Goal: Task Accomplishment & Management: Manage account settings

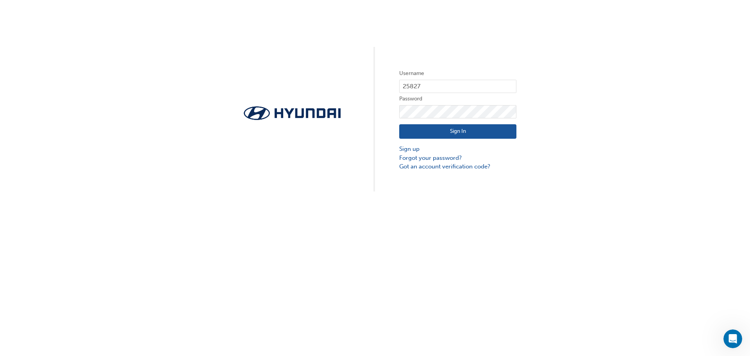
click at [443, 131] on button "Sign In" at bounding box center [457, 131] width 117 height 15
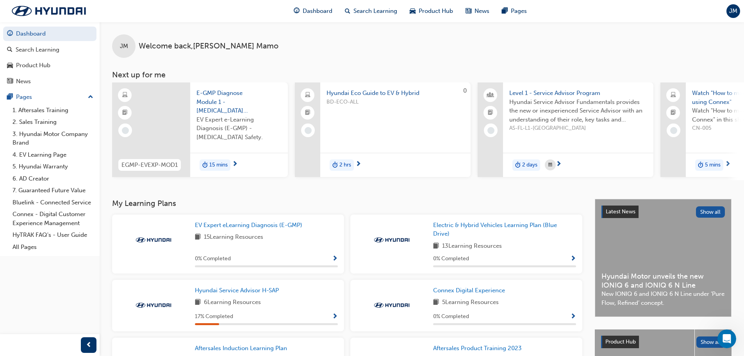
click at [731, 14] on span "JM" at bounding box center [733, 11] width 8 height 9
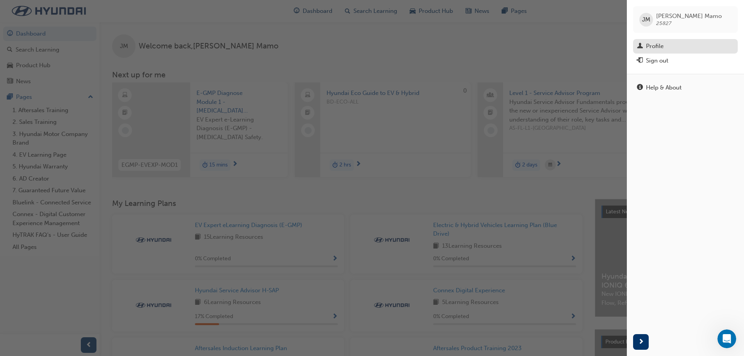
click at [660, 45] on div "Profile" at bounding box center [655, 46] width 18 height 9
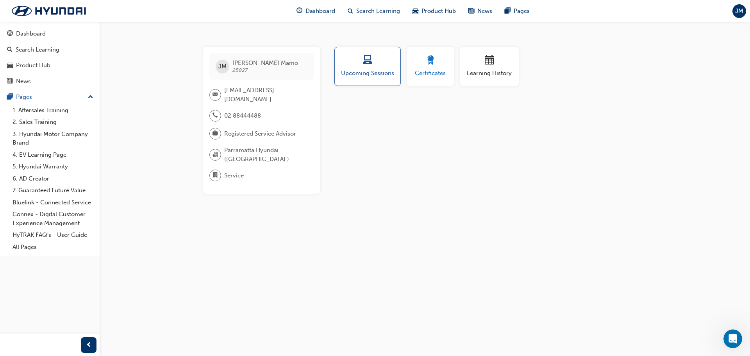
click at [429, 52] on button "Certificates" at bounding box center [430, 66] width 47 height 39
click at [473, 62] on div "button" at bounding box center [489, 61] width 47 height 12
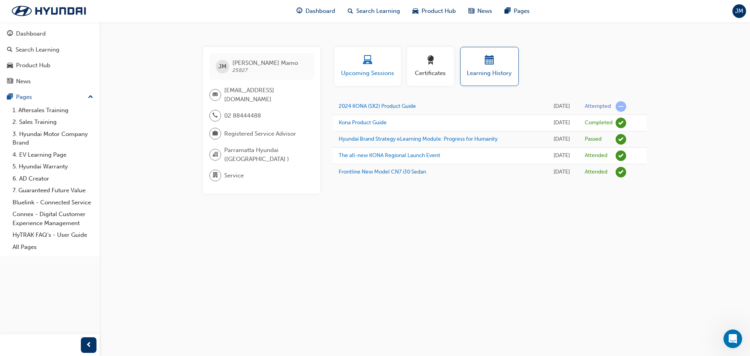
click at [368, 63] on span "laptop-icon" at bounding box center [367, 60] width 9 height 11
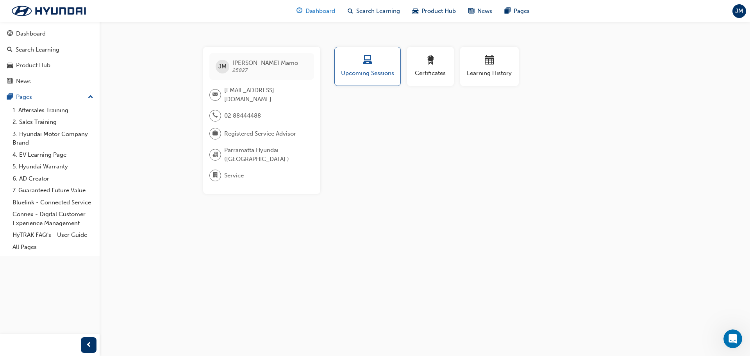
click at [308, 11] on span "Dashboard" at bounding box center [320, 11] width 30 height 9
